Goal: Transaction & Acquisition: Purchase product/service

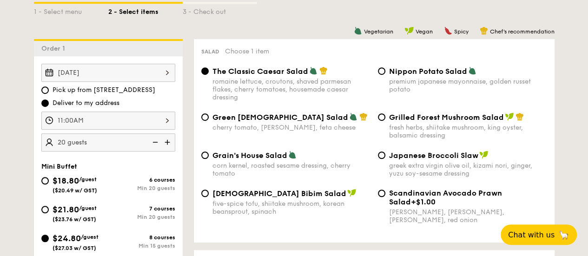
scroll to position [260, 0]
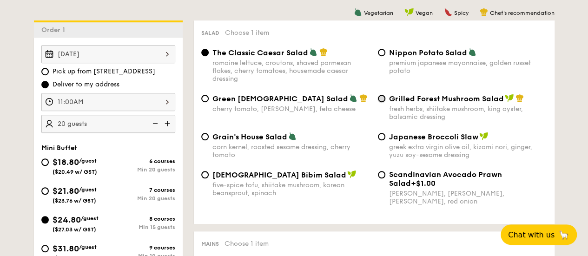
click at [380, 102] on input "Grilled Forest Mushroom Salad fresh herbs, shiitake mushroom, king oyster, bals…" at bounding box center [381, 98] width 7 height 7
radio input "true"
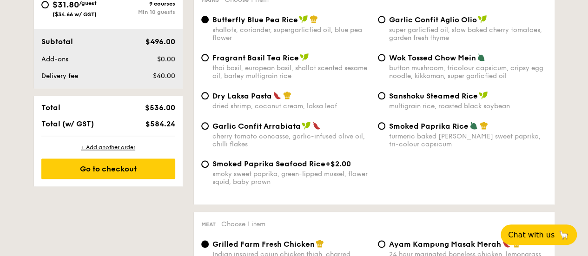
scroll to position [508, 0]
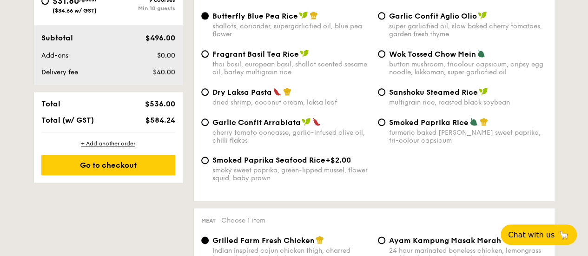
click at [385, 134] on div "Smoked Paprika Rice turmeric baked [PERSON_NAME] sweet paprika, tri-colour caps…" at bounding box center [462, 131] width 177 height 27
click at [382, 126] on input "Smoked Paprika Rice turmeric baked [PERSON_NAME] sweet paprika, tri-colour caps…" at bounding box center [381, 122] width 7 height 7
radio input "true"
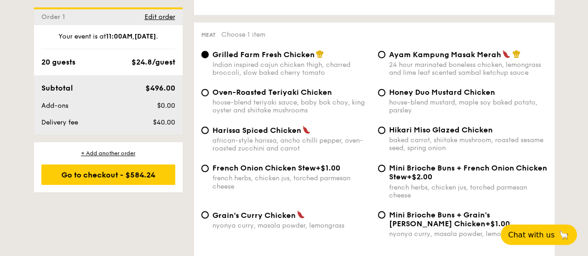
scroll to position [713, 0]
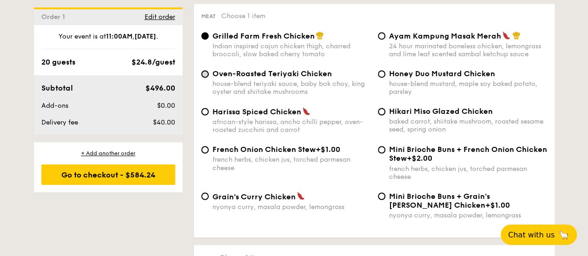
click at [205, 78] on input "Oven-Roasted Teriyaki Chicken house-blend teriyaki sauce, baby bok choy, king o…" at bounding box center [204, 73] width 7 height 7
radio input "true"
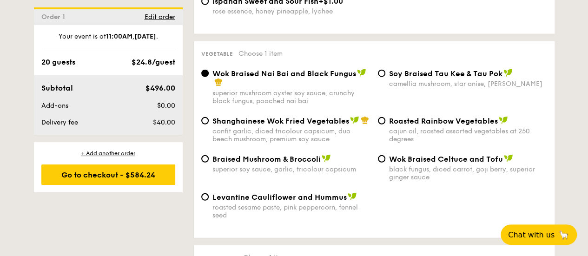
scroll to position [1183, 0]
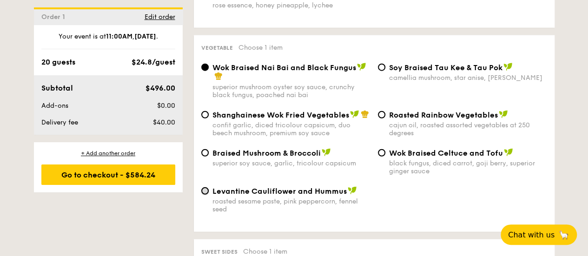
click at [208, 195] on input "Levantine Cauliflower and Hummus roasted sesame paste, pink peppercorn, fennel …" at bounding box center [204, 190] width 7 height 7
radio input "true"
click at [205, 195] on input "Levantine Cauliflower and Hummus roasted sesame paste, pink peppercorn, fennel …" at bounding box center [204, 190] width 7 height 7
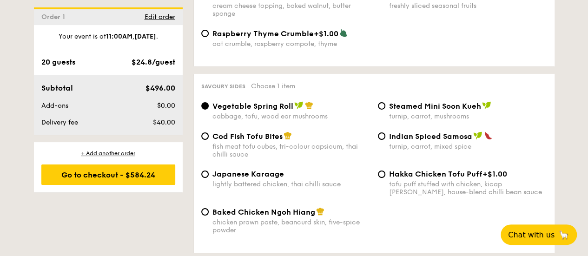
scroll to position [1599, 0]
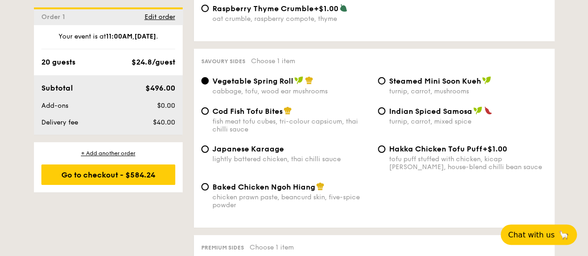
click at [389, 86] on span "Steamed Mini Soon Kueh" at bounding box center [435, 81] width 92 height 9
click at [385, 85] on input "Steamed Mini Soon Kueh turnip, carrot, mushrooms" at bounding box center [381, 80] width 7 height 7
radio input "true"
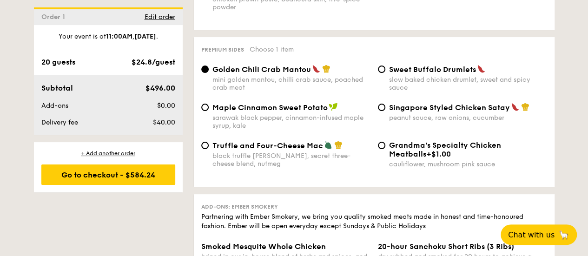
scroll to position [1803, 0]
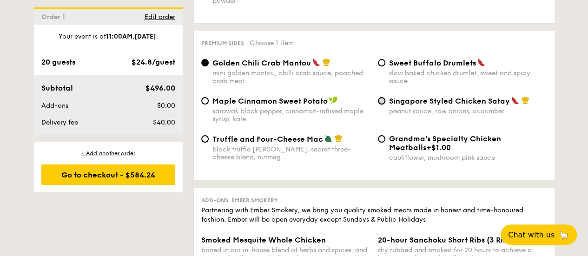
click at [382, 105] on input "Singapore Styled Chicken Satay peanut sauce, raw onions, cucumber" at bounding box center [381, 100] width 7 height 7
radio input "true"
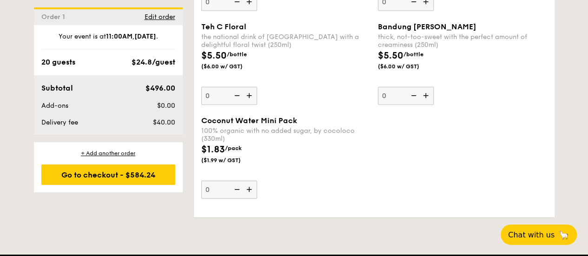
scroll to position [2894, 0]
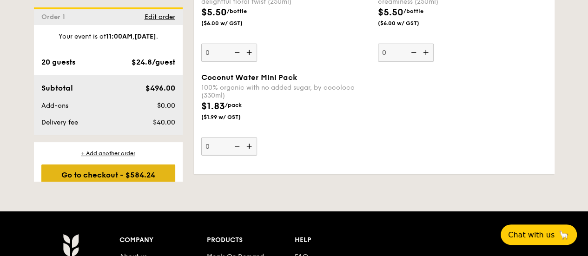
click at [108, 173] on div "Go to checkout - $584.24" at bounding box center [108, 175] width 134 height 20
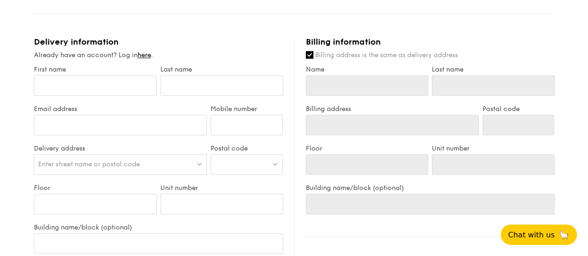
scroll to position [465, 0]
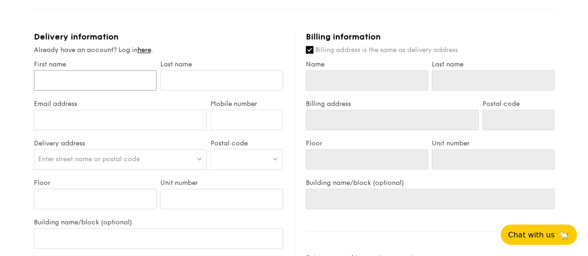
click at [60, 86] on input "First name" at bounding box center [95, 80] width 123 height 20
type input "[PERSON_NAME]"
click at [174, 90] on input "text" at bounding box center [221, 80] width 123 height 20
type input "Neo"
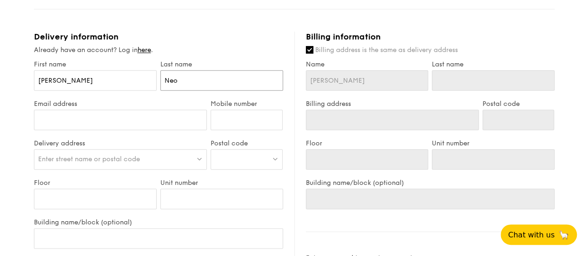
type input "Neo"
click at [146, 127] on input "Email address" at bounding box center [120, 120] width 173 height 20
type input "[EMAIL_ADDRESS][DOMAIN_NAME]"
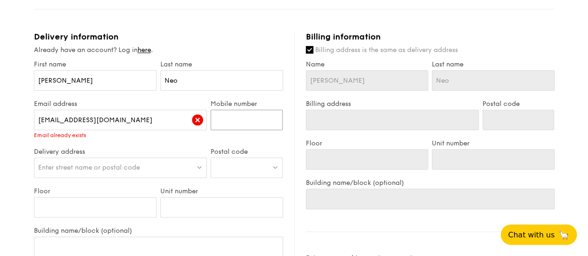
click at [234, 130] on input "Mobile number" at bounding box center [247, 120] width 72 height 20
click at [239, 130] on input "Mobile number" at bounding box center [247, 120] width 72 height 20
type input "96704964"
click at [543, 233] on span "Chat with us" at bounding box center [531, 234] width 49 height 9
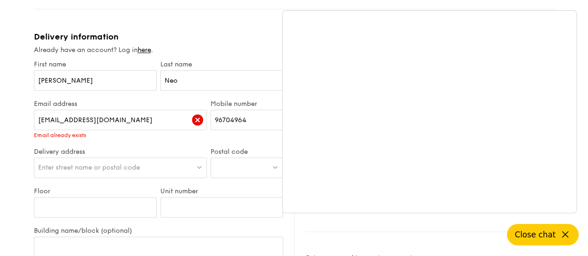
click at [566, 232] on icon at bounding box center [565, 234] width 11 height 11
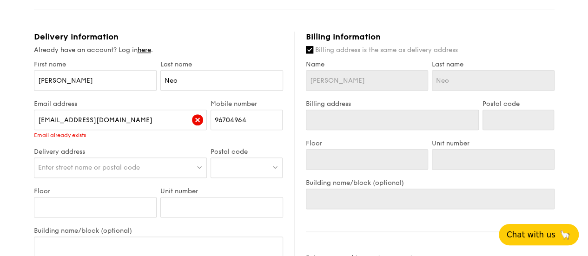
click at [153, 178] on div "Enter street name or postal code" at bounding box center [120, 168] width 173 height 20
click at [238, 175] on div at bounding box center [247, 168] width 72 height 20
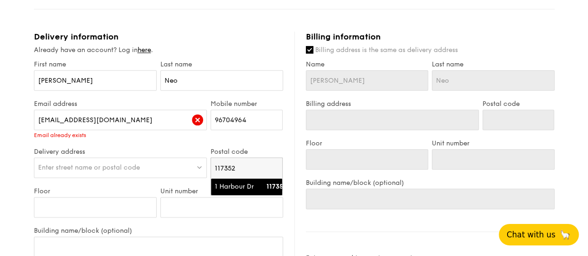
type input "117352"
click at [225, 190] on div "1 Harbour Dr" at bounding box center [239, 186] width 48 height 9
type input "1 Harbour Dr"
type input "117352"
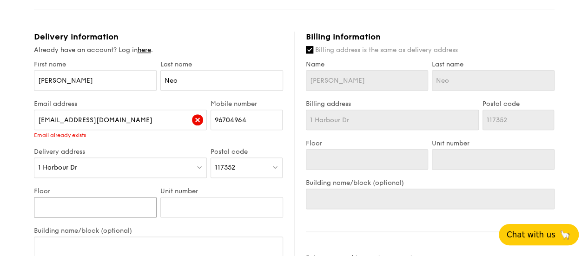
click at [103, 211] on input "Floor" at bounding box center [95, 207] width 123 height 20
type input "1"
type input "16"
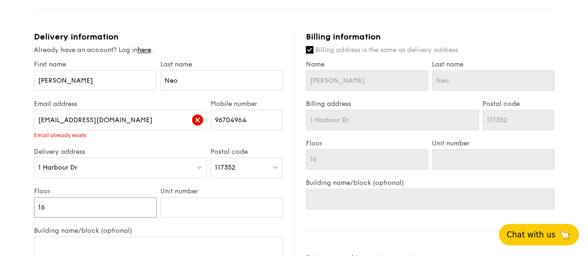
type input "16-"
type input "16-0"
type input "16-"
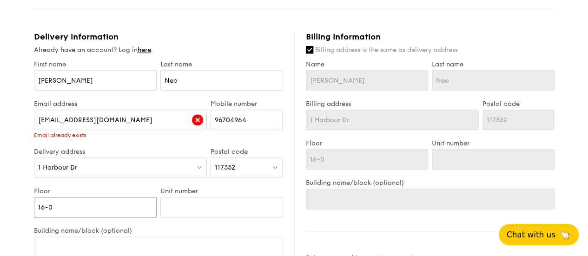
type input "16-"
type input "16"
click at [188, 212] on input "Unit number" at bounding box center [221, 207] width 123 height 20
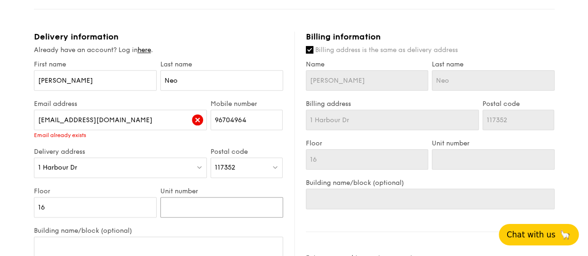
type input "0"
type input "01"
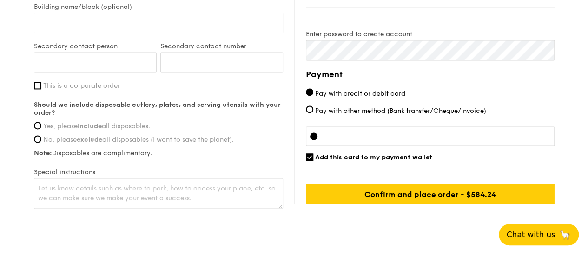
type input "01"
click at [102, 25] on input "Building name/block (optional)" at bounding box center [158, 23] width 249 height 20
type input "P"
type input "PS"
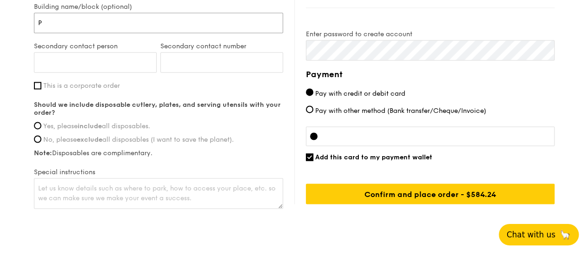
type input "PS"
type input "PSA"
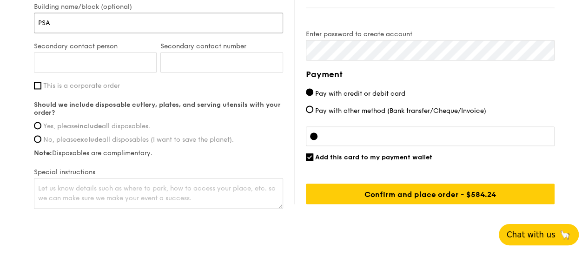
type input "PSA H"
type input "PSA Ho"
type input "PSA Hor"
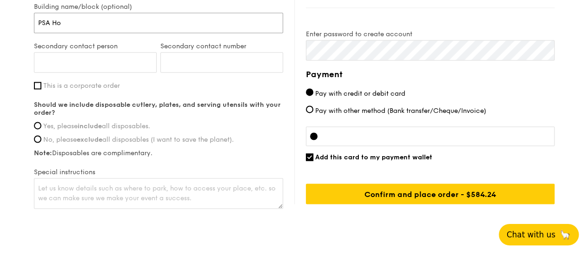
type input "PSA Hor"
type input "PSA Hori"
type input "PSA Horiz"
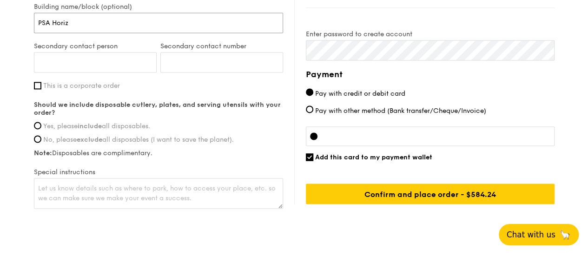
type input "PSA Horizo"
type input "PSA Horizon"
type input "PSA Horizons"
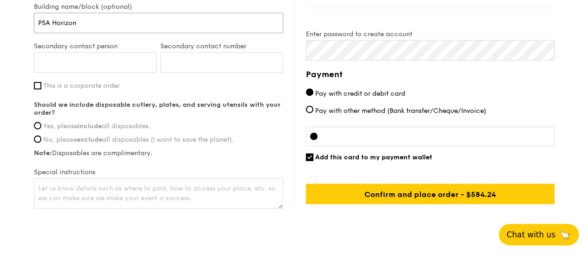
type input "PSA Horizons"
click at [99, 66] on input "Secondary contact person" at bounding box center [95, 62] width 123 height 20
type input "[PERSON_NAME]"
click at [178, 73] on input "Secondary contact number" at bounding box center [221, 62] width 123 height 20
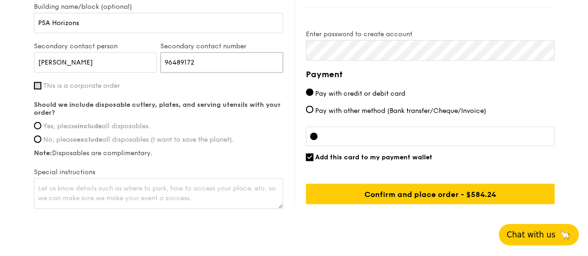
type input "96489172"
click at [36, 89] on input "This is a corporate order" at bounding box center [37, 85] width 7 height 7
checkbox input "true"
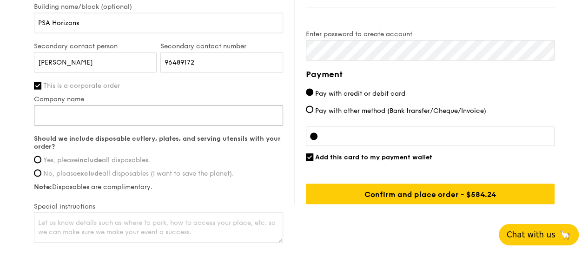
click at [117, 119] on input "Company name" at bounding box center [158, 115] width 249 height 20
click at [62, 119] on input "Company name" at bounding box center [158, 115] width 249 height 20
click at [75, 119] on input "PSA Internaltional" at bounding box center [158, 115] width 249 height 20
click at [102, 120] on input "PSA International" at bounding box center [158, 115] width 249 height 20
type input "PSA International Pte Ltd"
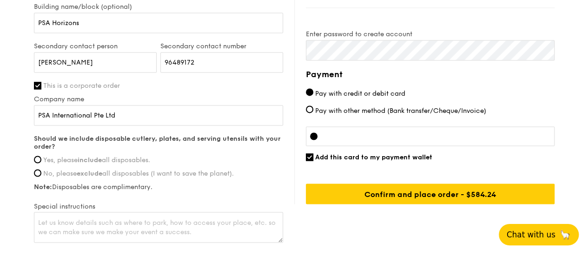
click at [43, 164] on span "Yes, please include all disposables." at bounding box center [96, 160] width 107 height 8
click at [41, 163] on input "Yes, please include all disposables." at bounding box center [37, 159] width 7 height 7
radio input "true"
click at [308, 161] on input "Add this card to my payment wallet" at bounding box center [309, 156] width 7 height 7
checkbox input "false"
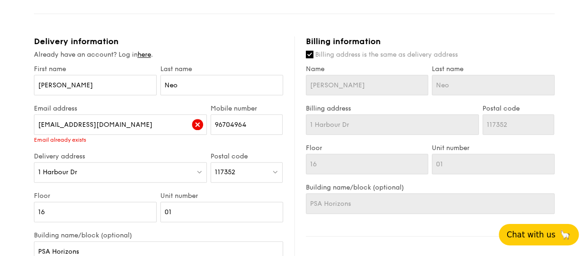
scroll to position [684, 0]
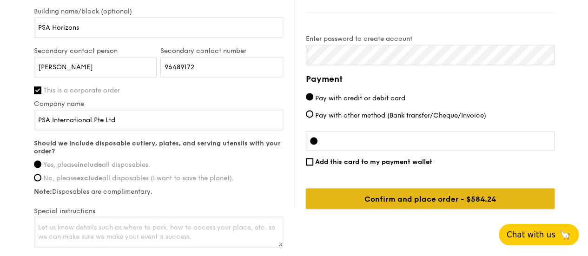
click at [404, 205] on input "Confirm and place order - $584.24" at bounding box center [430, 198] width 249 height 20
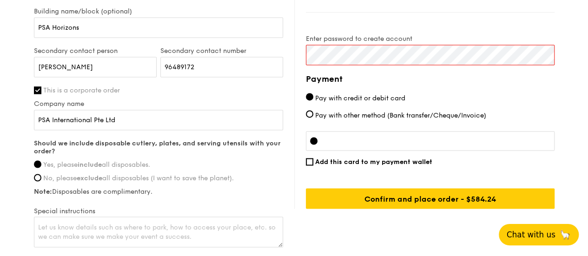
scroll to position [460, 0]
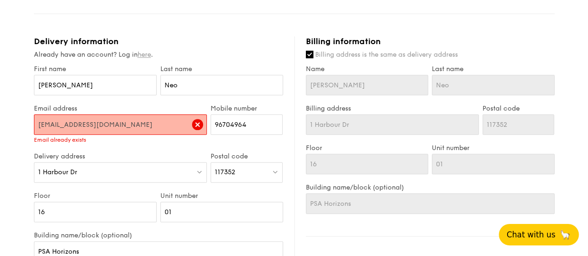
click at [146, 59] on link "here" at bounding box center [144, 55] width 13 height 8
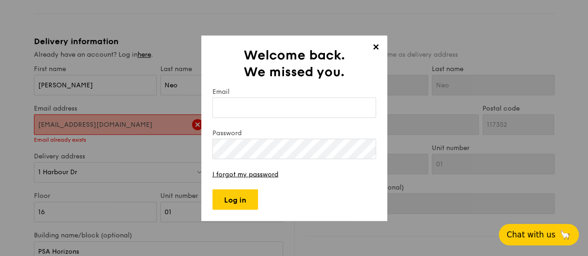
click at [274, 108] on input "Email" at bounding box center [294, 107] width 164 height 20
type input "[EMAIL_ADDRESS][DOMAIN_NAME]"
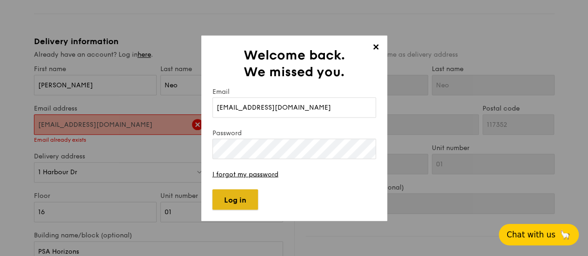
click at [237, 204] on input "Log in" at bounding box center [235, 199] width 46 height 20
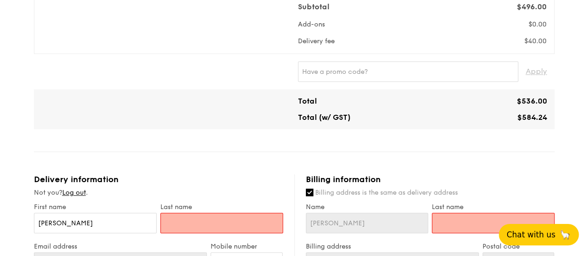
type input "[STREET_ADDRESS][GEOGRAPHIC_DATA]"
type input "679522"
type input "23"
type input "04"
type input "Eco Sanctuary"
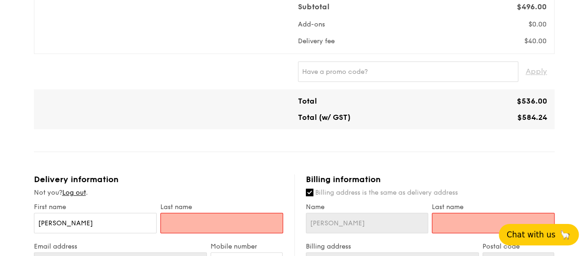
type input "[STREET_ADDRESS][GEOGRAPHIC_DATA]"
type input "679522"
type input "23"
type input "04"
type input "Eco Sanctuary"
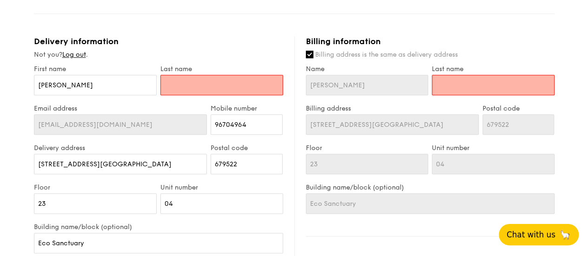
click at [188, 94] on input "text" at bounding box center [221, 85] width 123 height 20
type input "Neo"
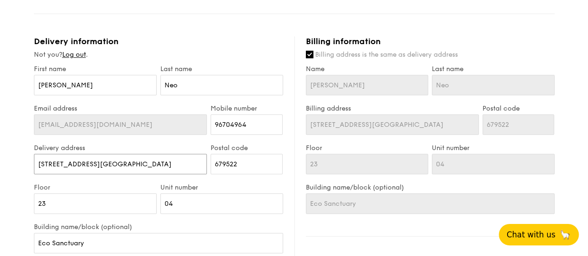
click at [164, 169] on input "[STREET_ADDRESS][GEOGRAPHIC_DATA]" at bounding box center [120, 164] width 173 height 20
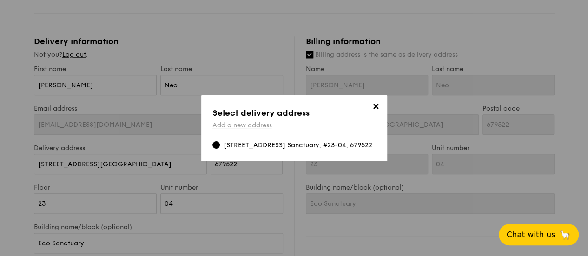
click at [251, 121] on link "Add a new address" at bounding box center [241, 125] width 59 height 8
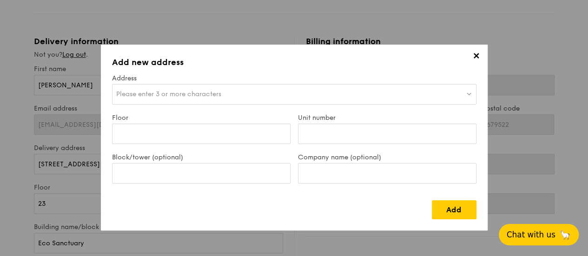
click at [228, 93] on div "Please enter 3 or more characters" at bounding box center [294, 94] width 364 height 20
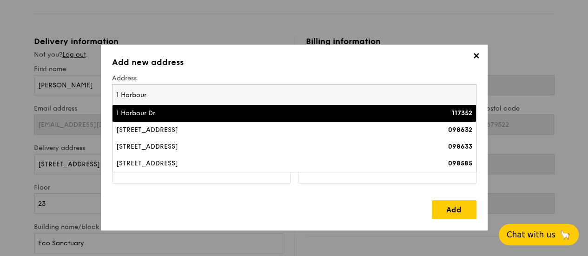
type input "1 Harbour"
click at [157, 112] on div "1 Harbour Dr" at bounding box center [249, 113] width 267 height 9
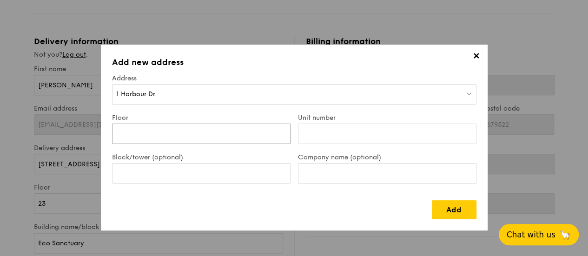
click at [149, 132] on input "Floor" at bounding box center [201, 134] width 178 height 20
type input "16"
click at [319, 132] on input "Unit number" at bounding box center [387, 134] width 178 height 20
type input "01"
click at [347, 172] on input "Company name (optional)" at bounding box center [387, 173] width 178 height 20
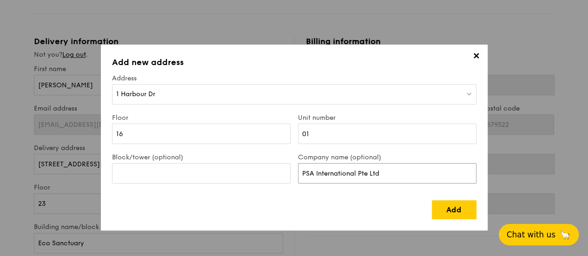
type input "PSA International Pte Ltd"
click at [146, 174] on input "Block/tower (optional)" at bounding box center [201, 173] width 178 height 20
type input "PSA Horizons"
click at [457, 211] on link "Add" at bounding box center [454, 209] width 45 height 19
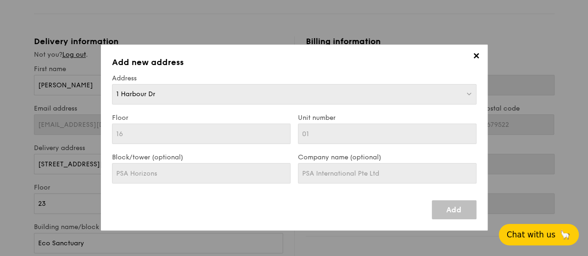
type input "1 Harbour Dr"
type input "117352"
type input "16"
type input "01"
type input "PSA Horizons"
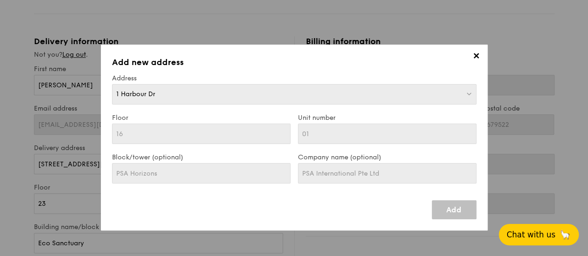
type input "1 Harbour Dr"
type input "117352"
type input "16"
type input "01"
type input "PSA Horizons"
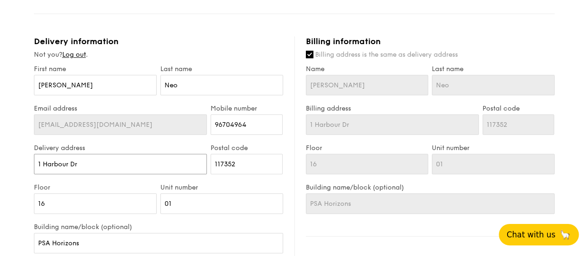
click at [86, 174] on input "1 Harbour Dr" at bounding box center [120, 164] width 173 height 20
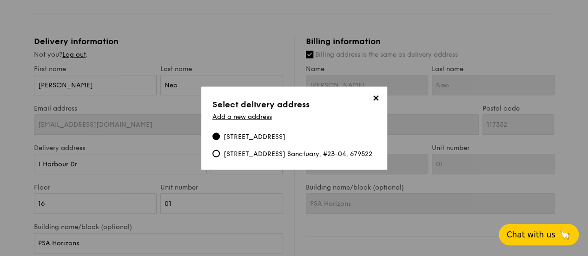
click at [378, 94] on span "✕" at bounding box center [376, 99] width 13 height 13
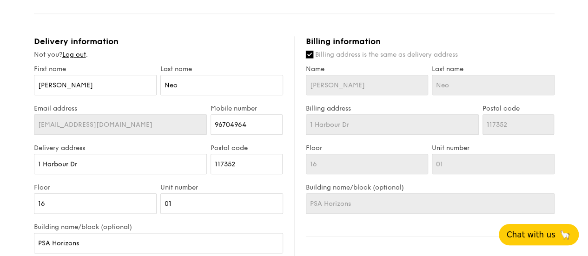
click at [310, 58] on input "Billing address is the same as delivery address" at bounding box center [309, 54] width 7 height 7
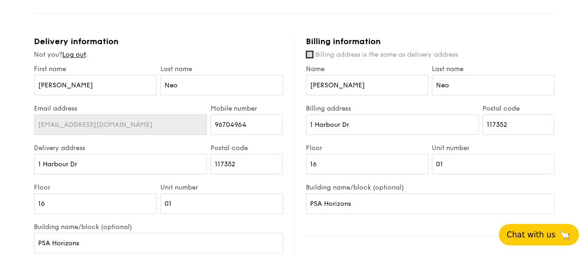
click at [311, 58] on input "Billing address is the same as delivery address" at bounding box center [309, 54] width 7 height 7
checkbox input "true"
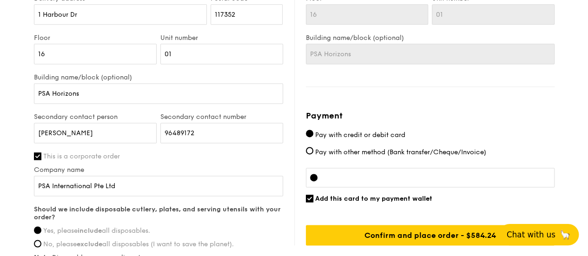
scroll to position [621, 0]
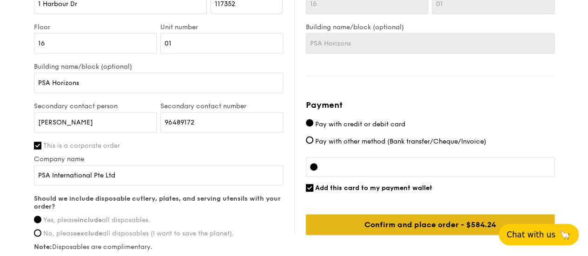
click at [392, 230] on input "Confirm and place order - $584.24" at bounding box center [430, 224] width 249 height 20
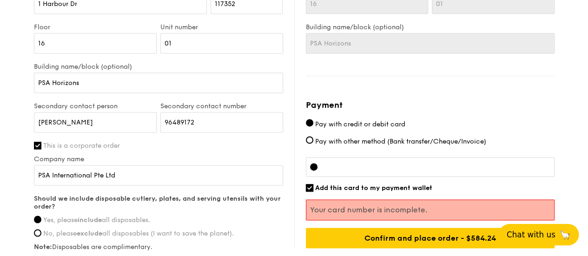
click at [306, 192] on input "Add this card to my payment wallet" at bounding box center [309, 187] width 7 height 7
checkbox input "false"
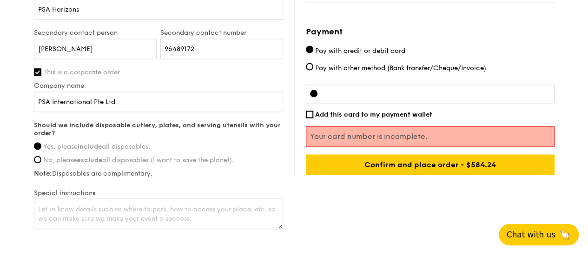
scroll to position [700, 0]
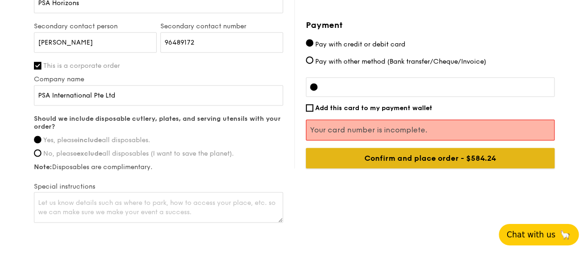
click at [432, 168] on input "Confirm and place order - $584.24" at bounding box center [430, 158] width 249 height 20
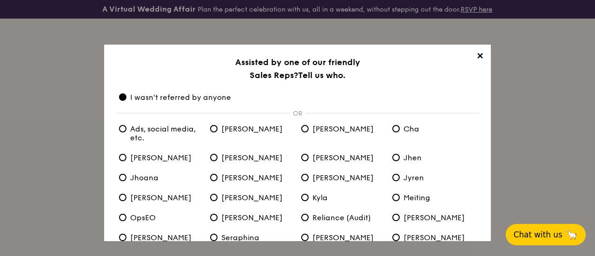
click at [219, 128] on span "[PERSON_NAME]" at bounding box center [246, 129] width 73 height 9
click at [218, 128] on input "[PERSON_NAME]" at bounding box center [213, 128] width 7 height 7
radio input "true"
click at [124, 96] on anyone "I wasn't referred by anyone" at bounding box center [122, 96] width 7 height 7
radio anyone "true"
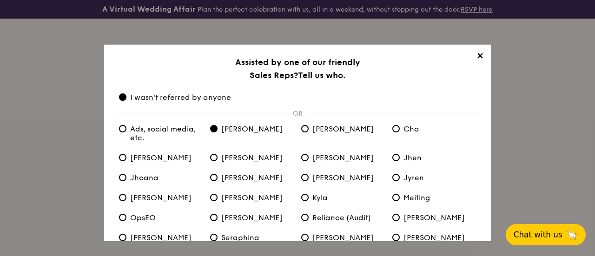
radio input "false"
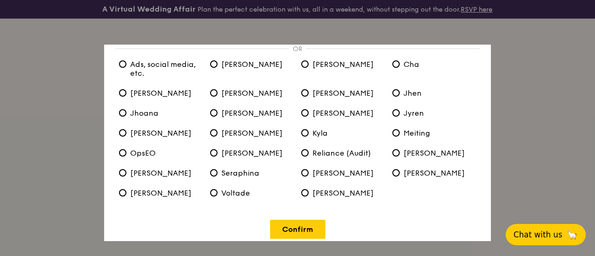
scroll to position [74, 0]
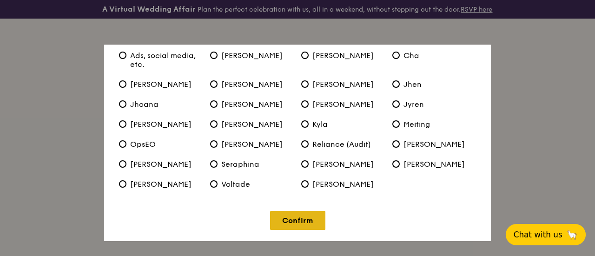
click at [291, 221] on link "Confirm" at bounding box center [297, 220] width 55 height 19
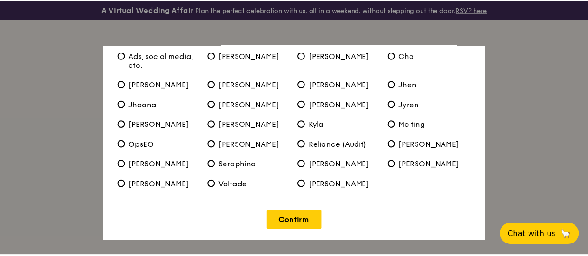
scroll to position [0, 0]
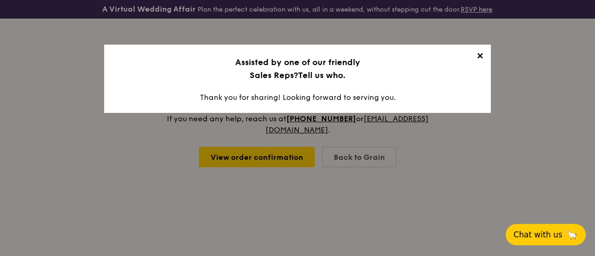
click at [480, 55] on span "✕" at bounding box center [479, 57] width 13 height 13
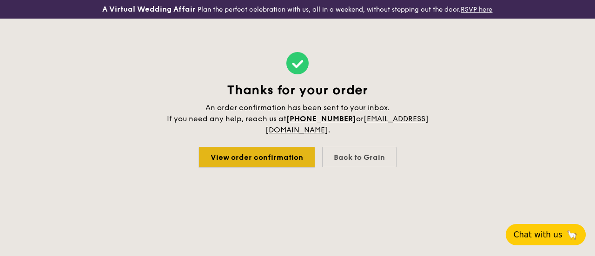
click at [271, 156] on link "View order confirmation" at bounding box center [257, 157] width 116 height 20
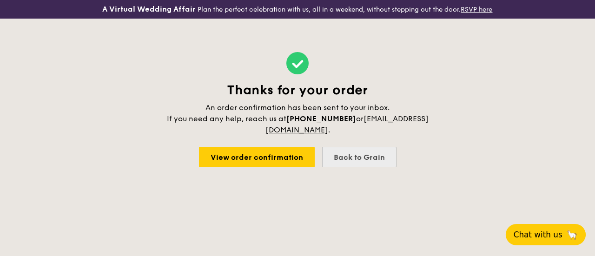
click at [356, 158] on div "Back to Grain" at bounding box center [359, 157] width 74 height 20
select select
